Goal: Task Accomplishment & Management: Use online tool/utility

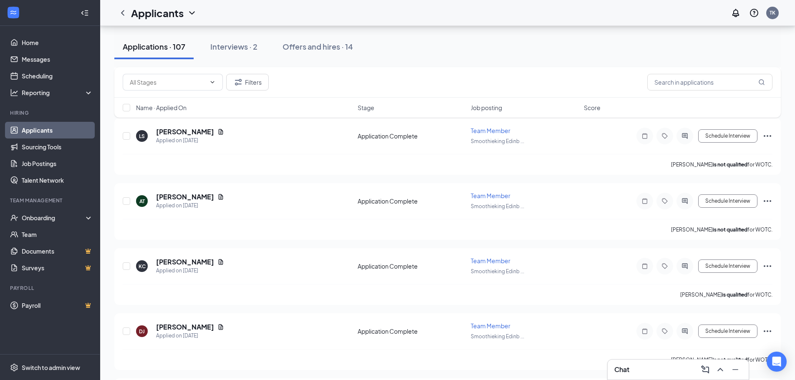
scroll to position [1118, 0]
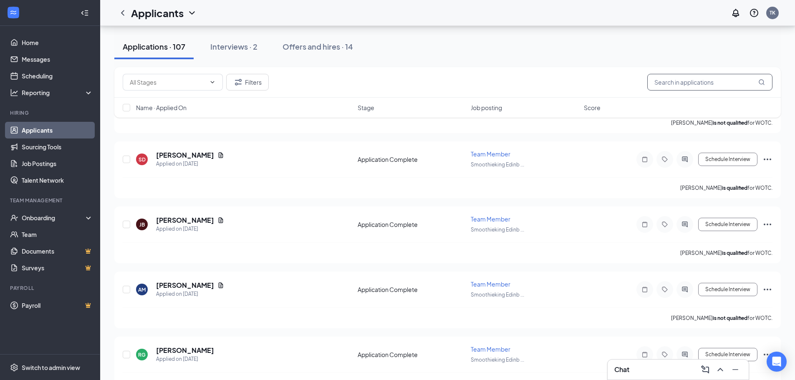
click at [675, 81] on input "text" at bounding box center [709, 82] width 125 height 17
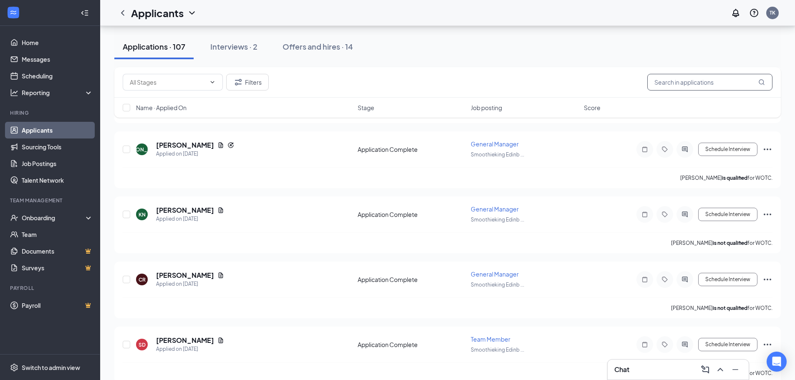
scroll to position [682, 0]
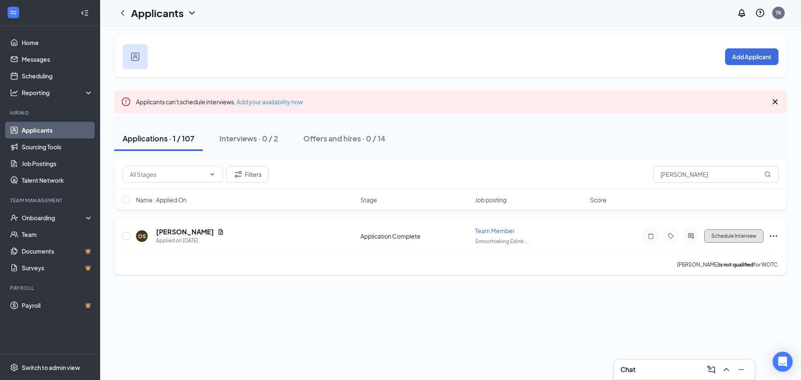
click at [741, 239] on button "Schedule Interview" at bounding box center [733, 235] width 59 height 13
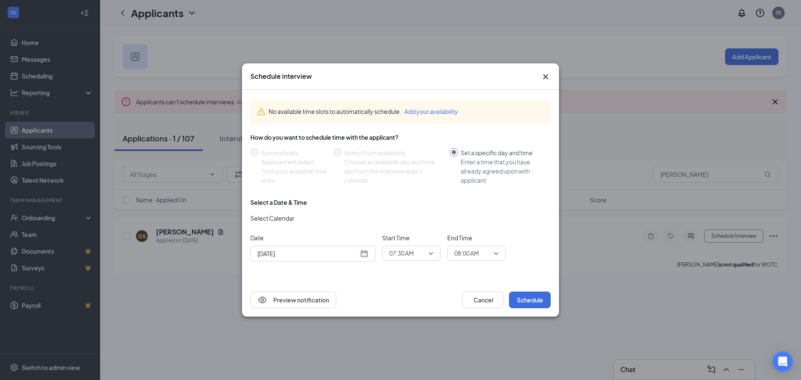
click at [428, 255] on span "07:30 AM" at bounding box center [411, 253] width 44 height 13
click at [414, 167] on span "10:30 AM" at bounding box center [411, 169] width 45 height 9
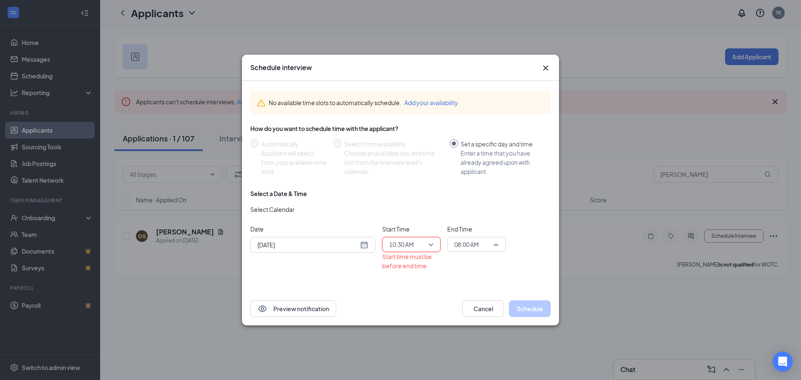
click at [492, 248] on span "08:00 AM" at bounding box center [476, 244] width 44 height 13
click at [473, 179] on span "10:45 AM" at bounding box center [466, 183] width 25 height 9
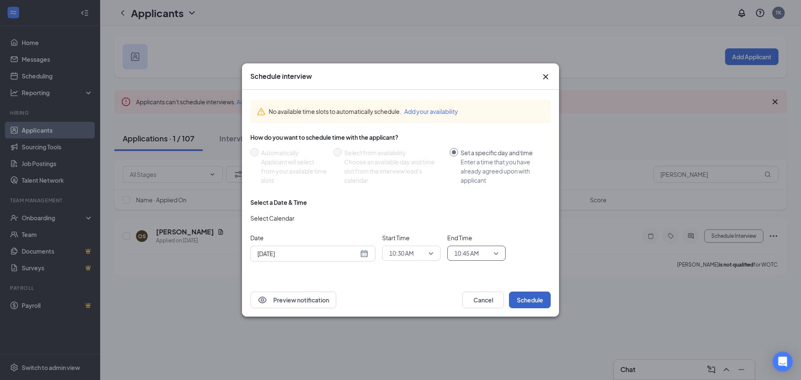
click at [538, 301] on button "Schedule" at bounding box center [530, 300] width 42 height 17
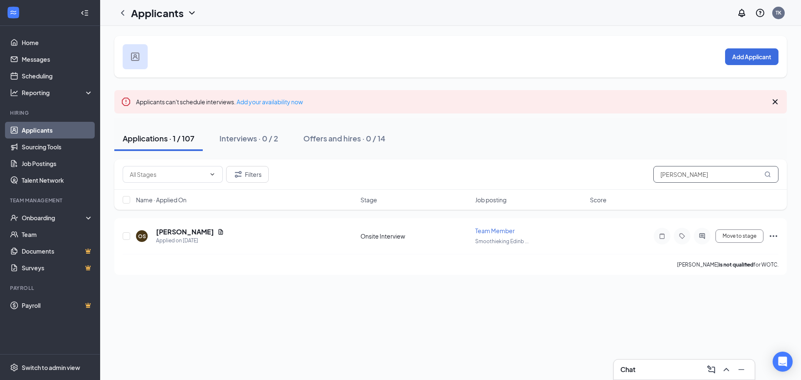
click at [698, 169] on input "[PERSON_NAME]" at bounding box center [715, 174] width 125 height 17
type input "o"
click at [775, 100] on div "Applicants can't schedule interviews. Add your availability now" at bounding box center [450, 101] width 672 height 23
